Goal: Task Accomplishment & Management: Manage account settings

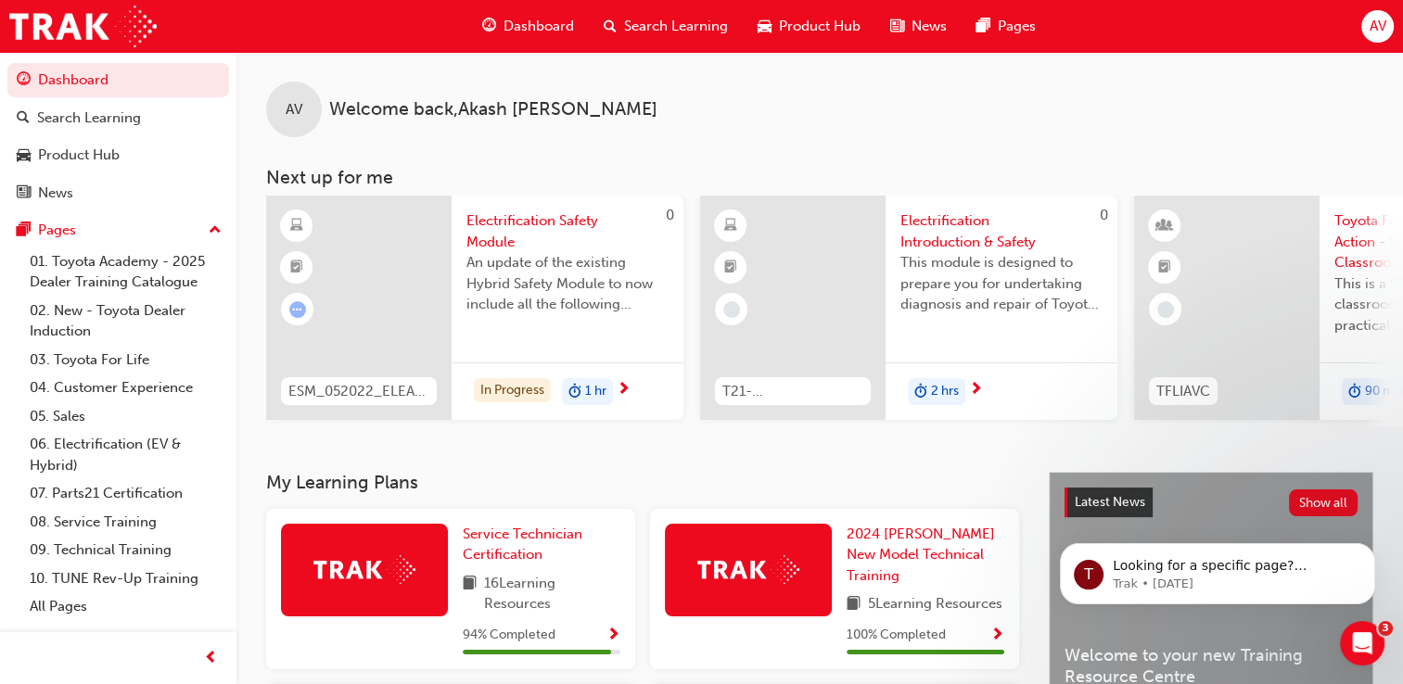
click at [1352, 20] on div "Dashboard Search Learning Product Hub News Pages AV" at bounding box center [701, 26] width 1403 height 53
click at [1369, 24] on span "AV" at bounding box center [1376, 26] width 17 height 21
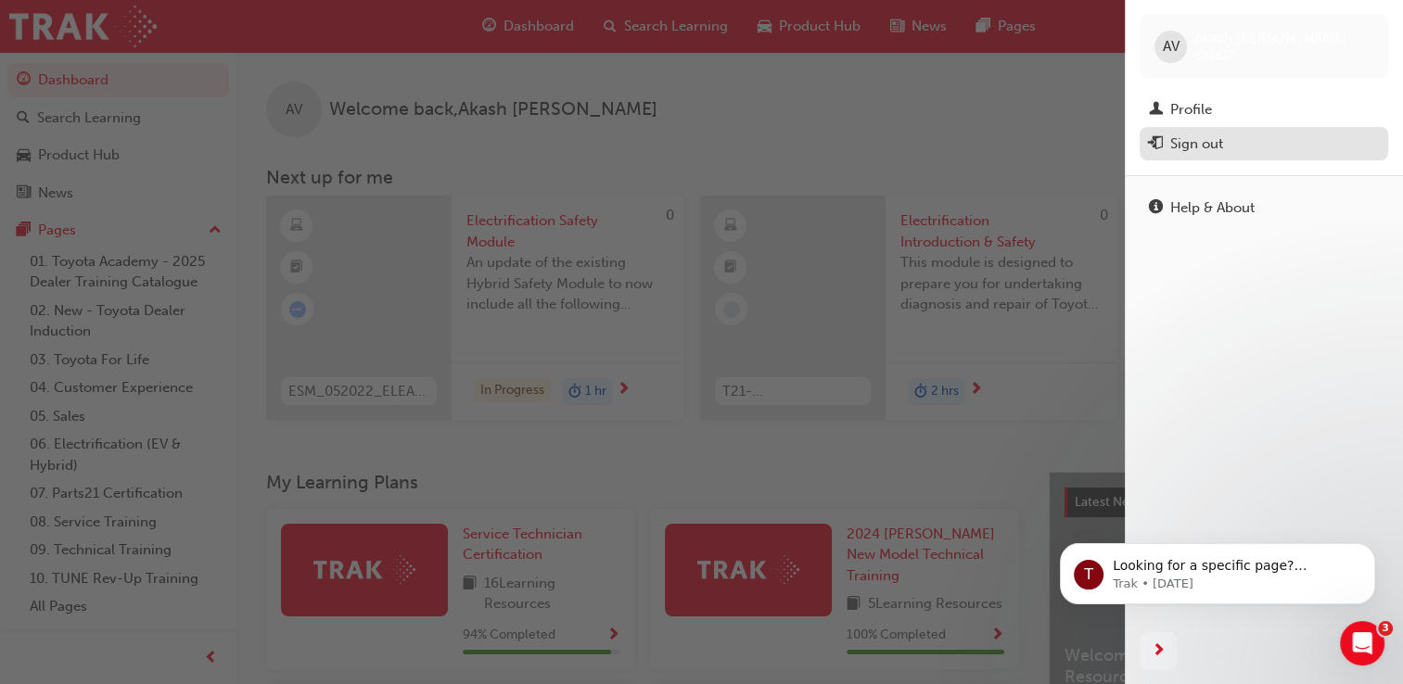
click at [1242, 160] on button "Sign out" at bounding box center [1263, 144] width 248 height 34
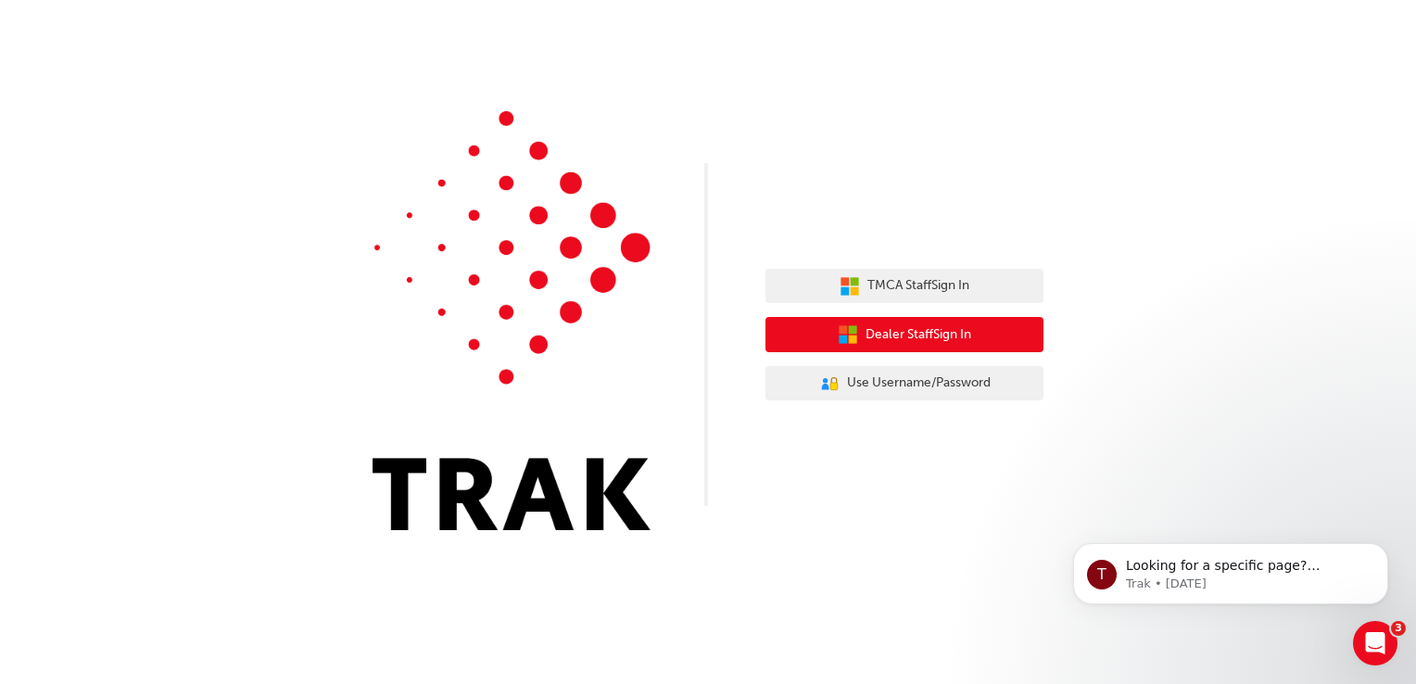
click at [960, 332] on span "Dealer Staff Sign In" at bounding box center [919, 334] width 106 height 21
